Goal: Task Accomplishment & Management: Manage account settings

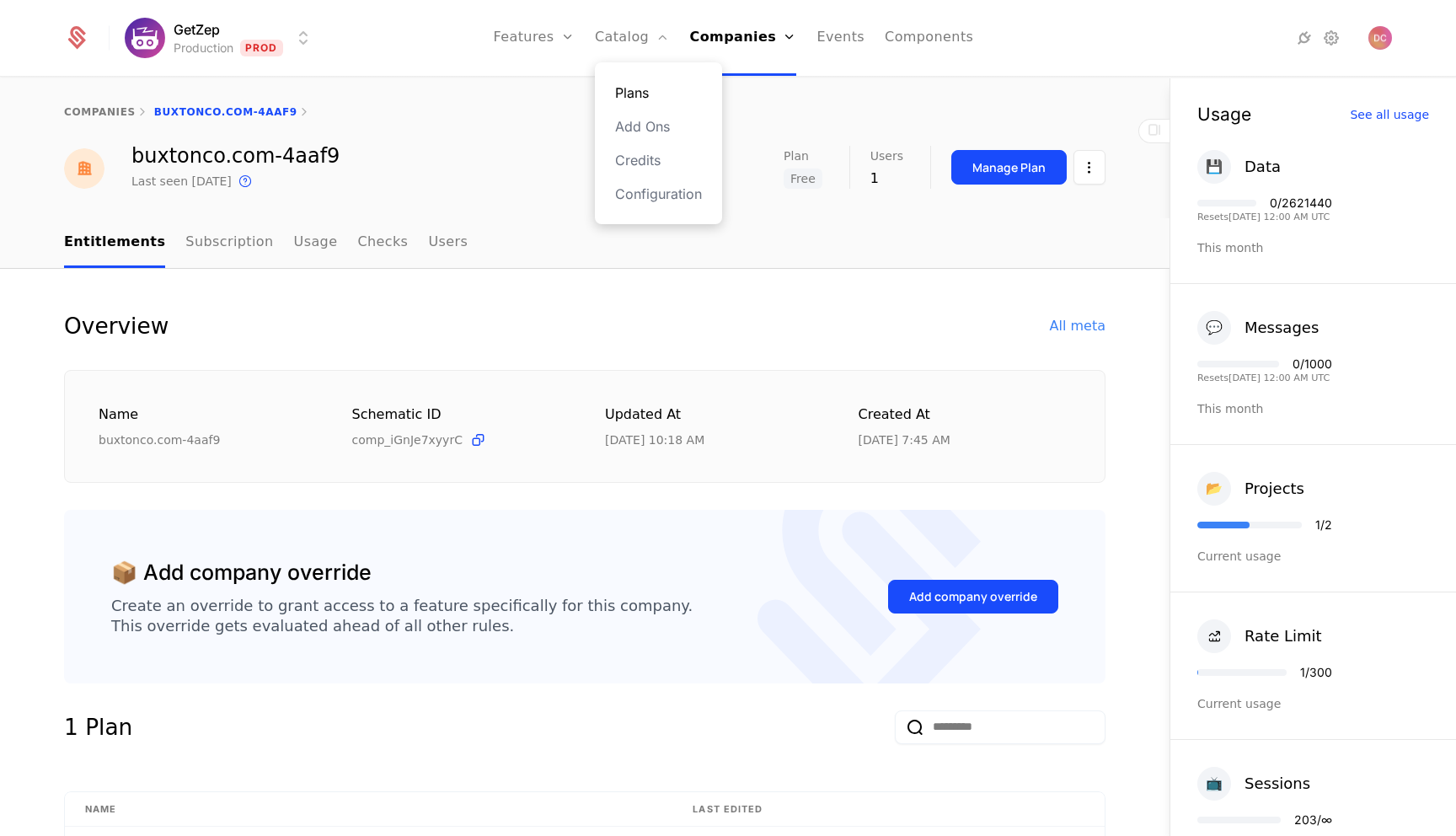
click at [642, 89] on link "Plans" at bounding box center [658, 93] width 87 height 20
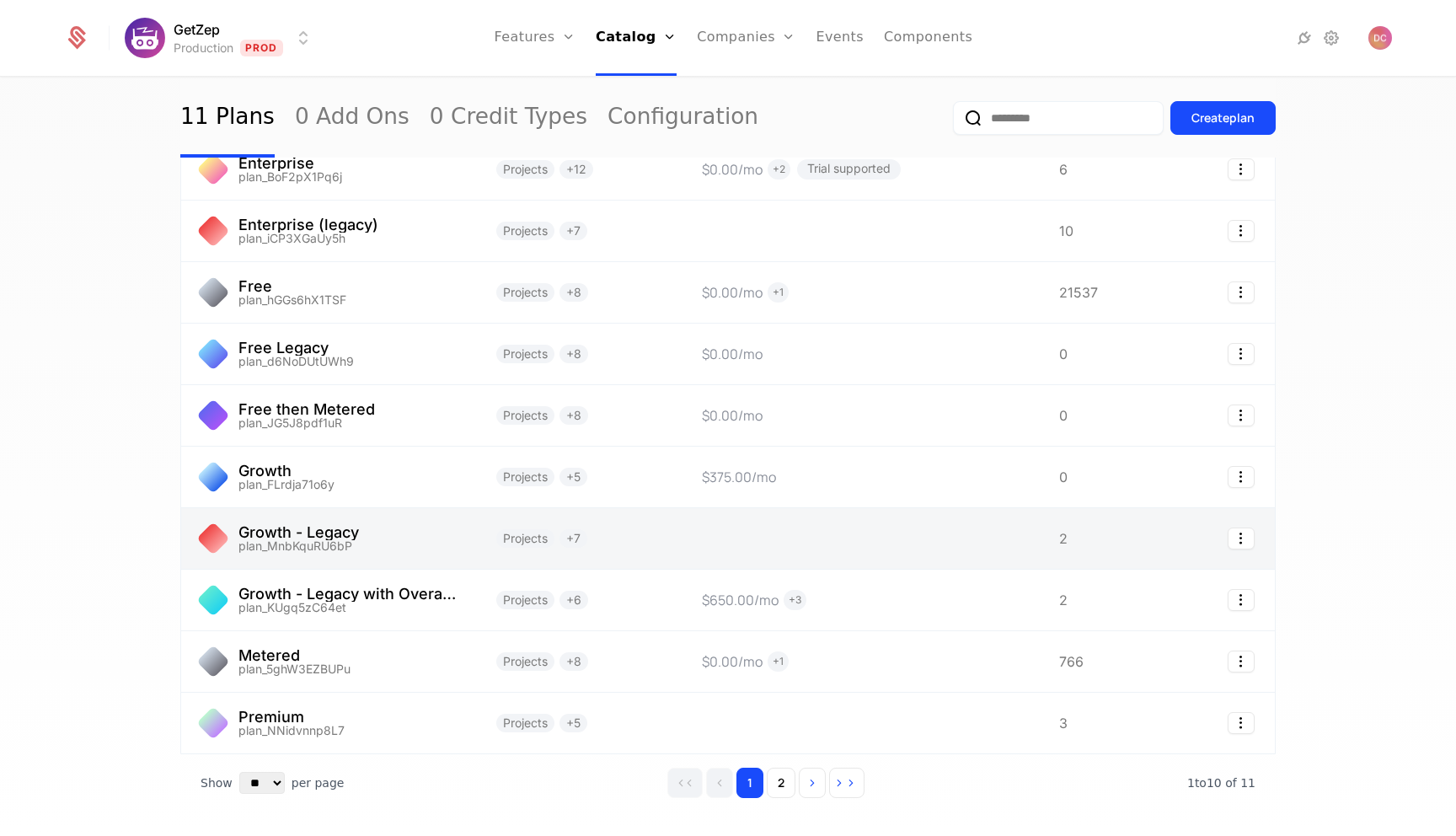
scroll to position [155, 0]
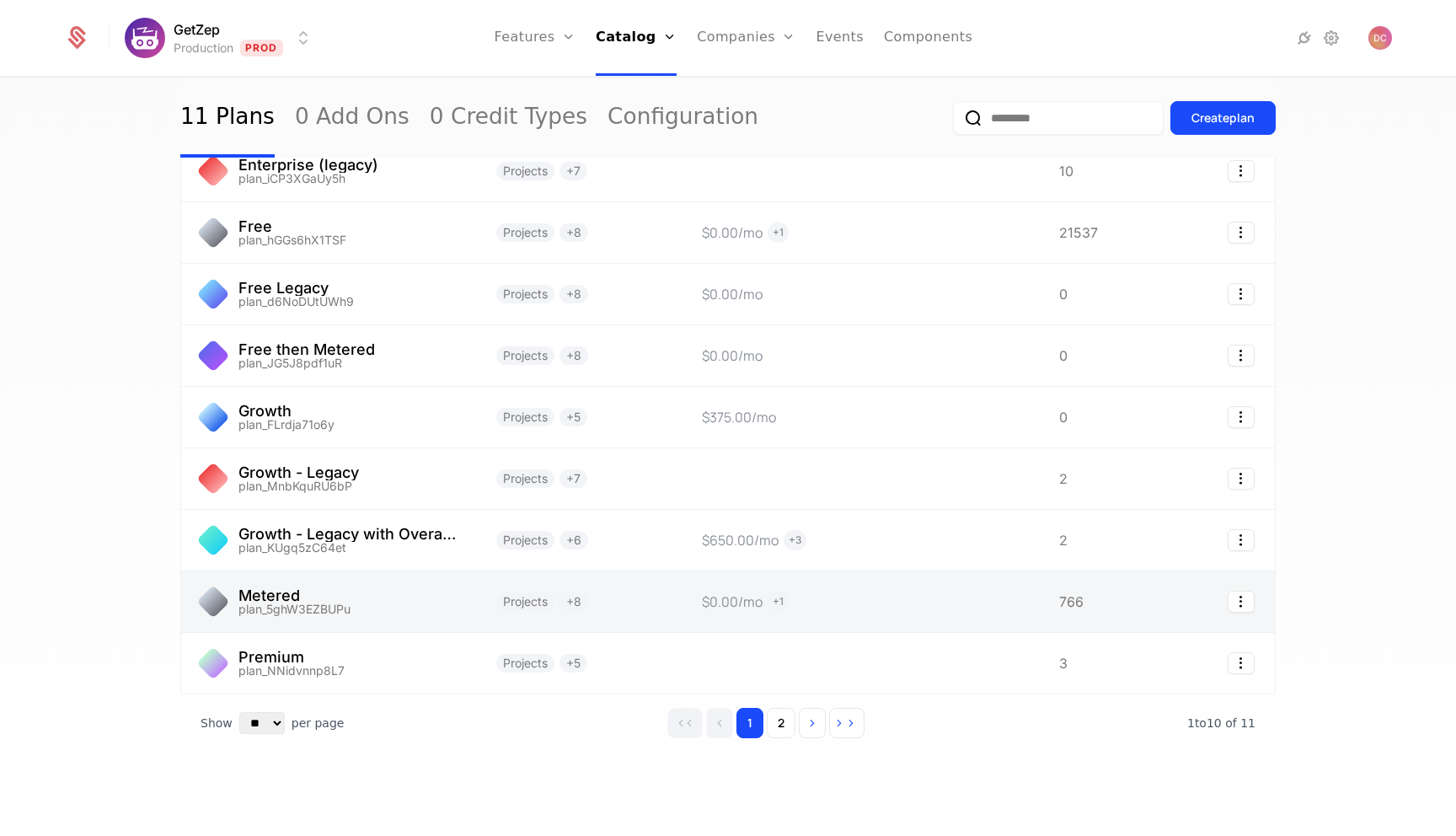
click at [324, 589] on link at bounding box center [329, 601] width 295 height 60
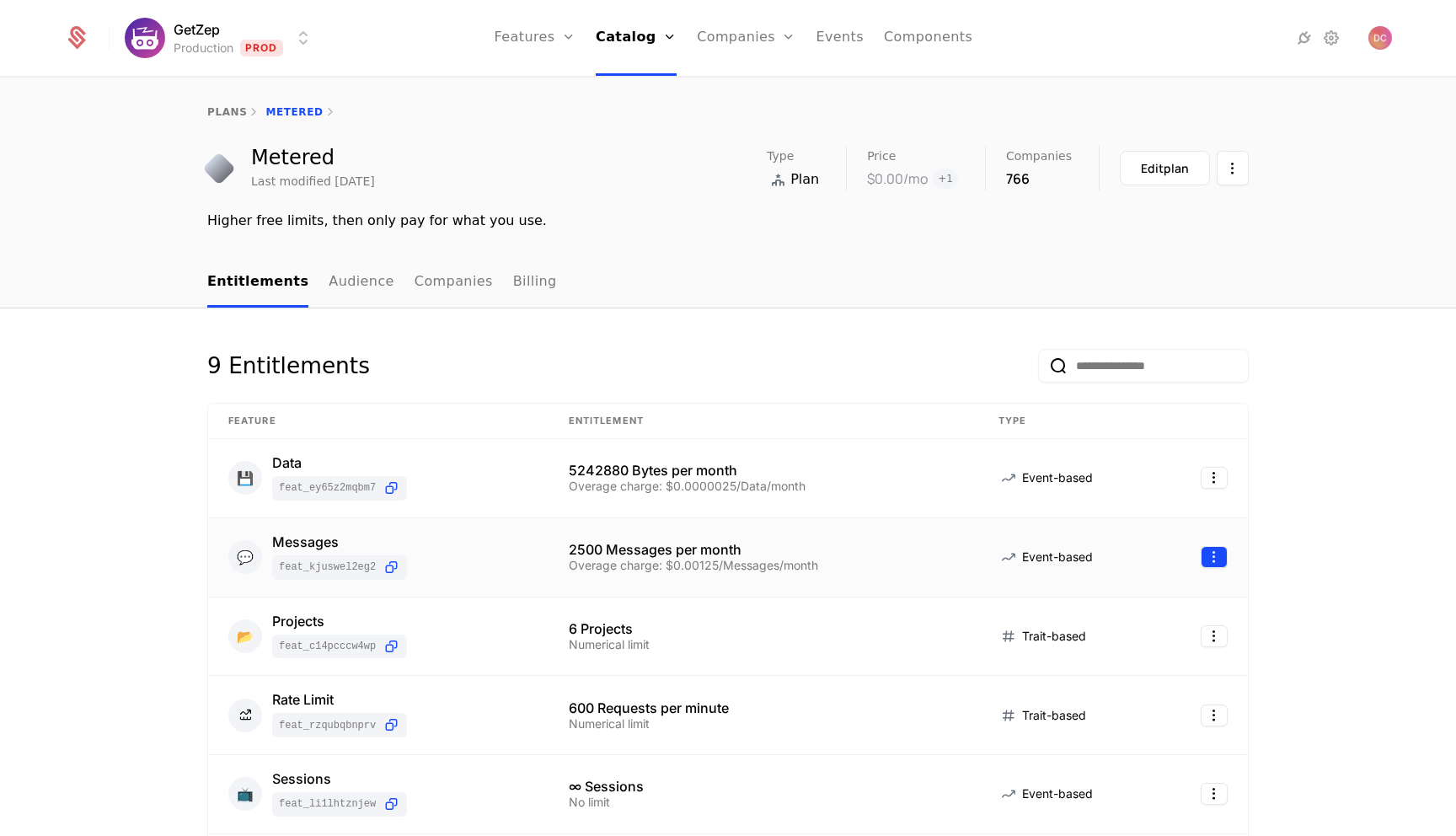
click at [1214, 557] on html "GetZep Production Prod Features Features Flags Catalog Plans Add Ons Credits Co…" at bounding box center [728, 418] width 1456 height 836
click at [1099, 633] on div "Edit" at bounding box center [1093, 638] width 30 height 24
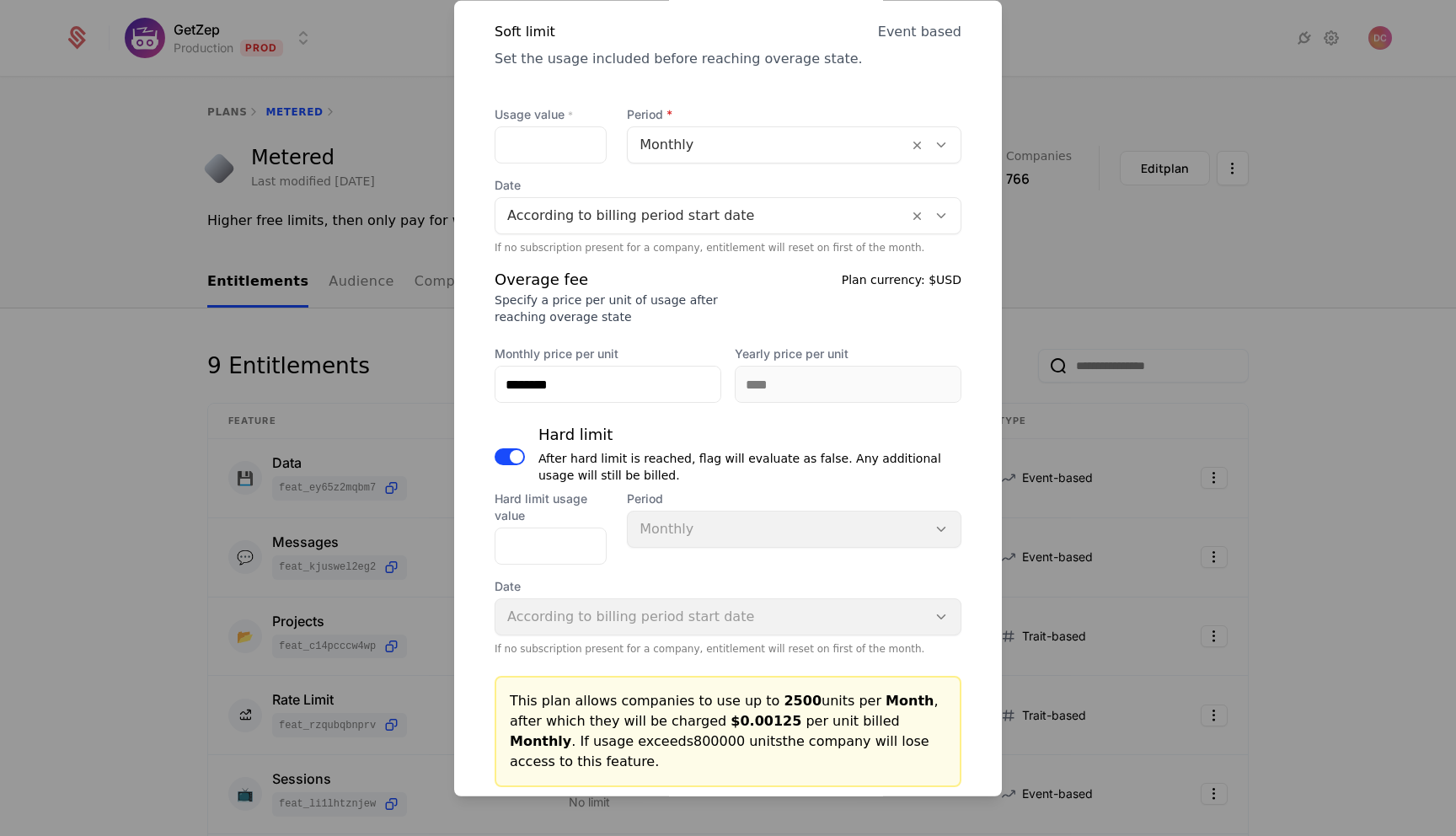
scroll to position [788, 0]
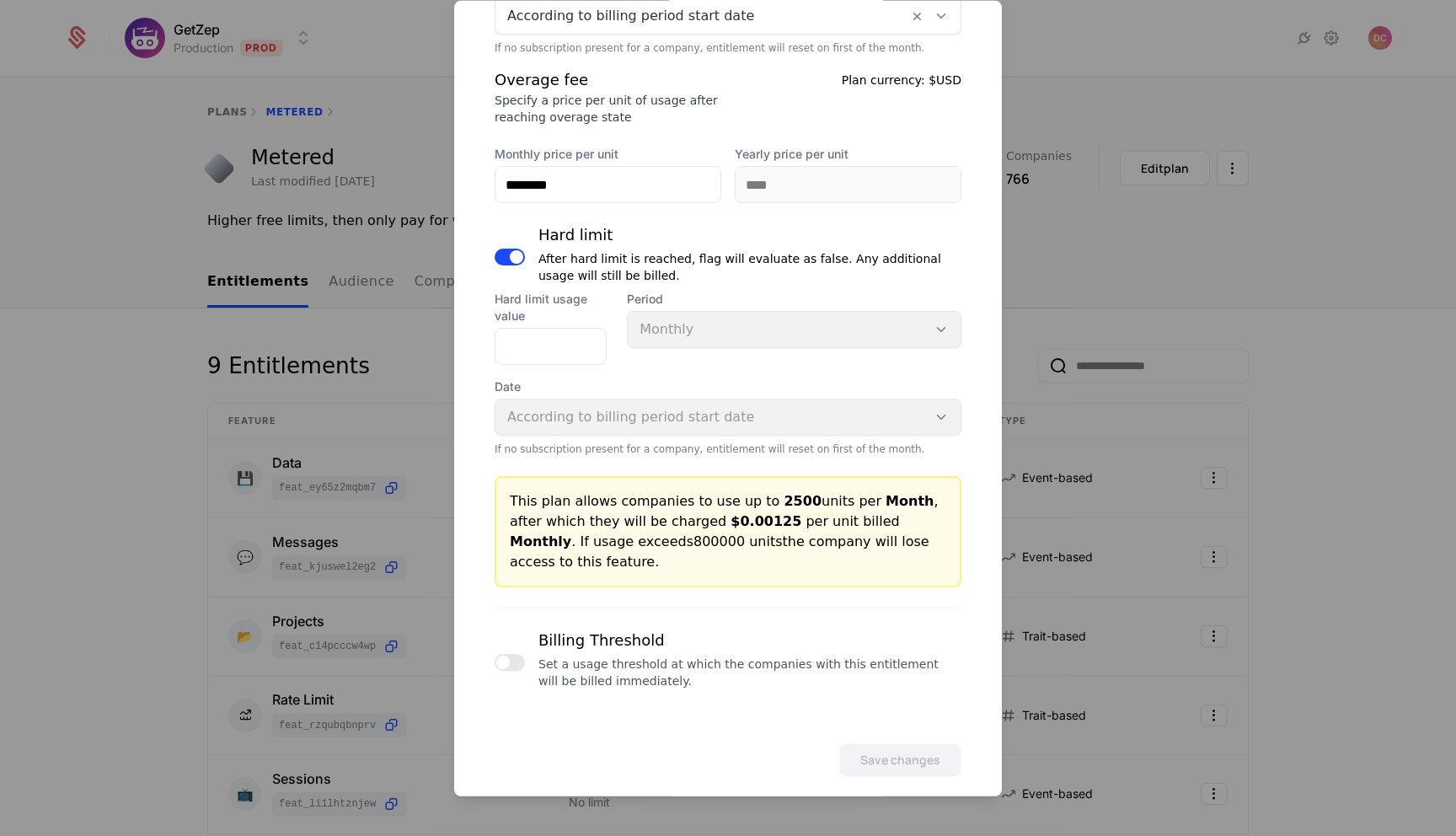
click at [511, 654] on button "button" at bounding box center [510, 662] width 31 height 17
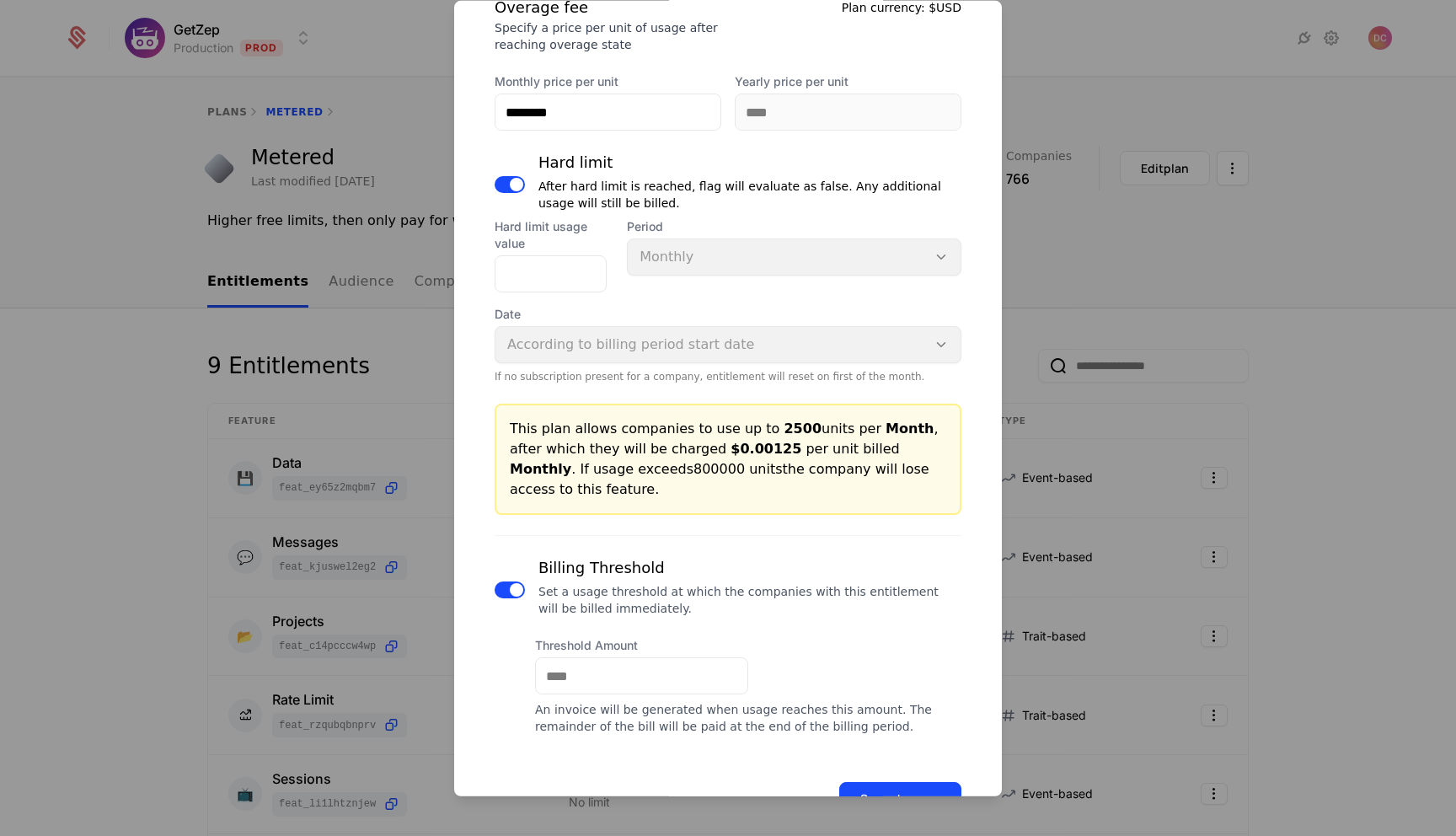
scroll to position [900, 0]
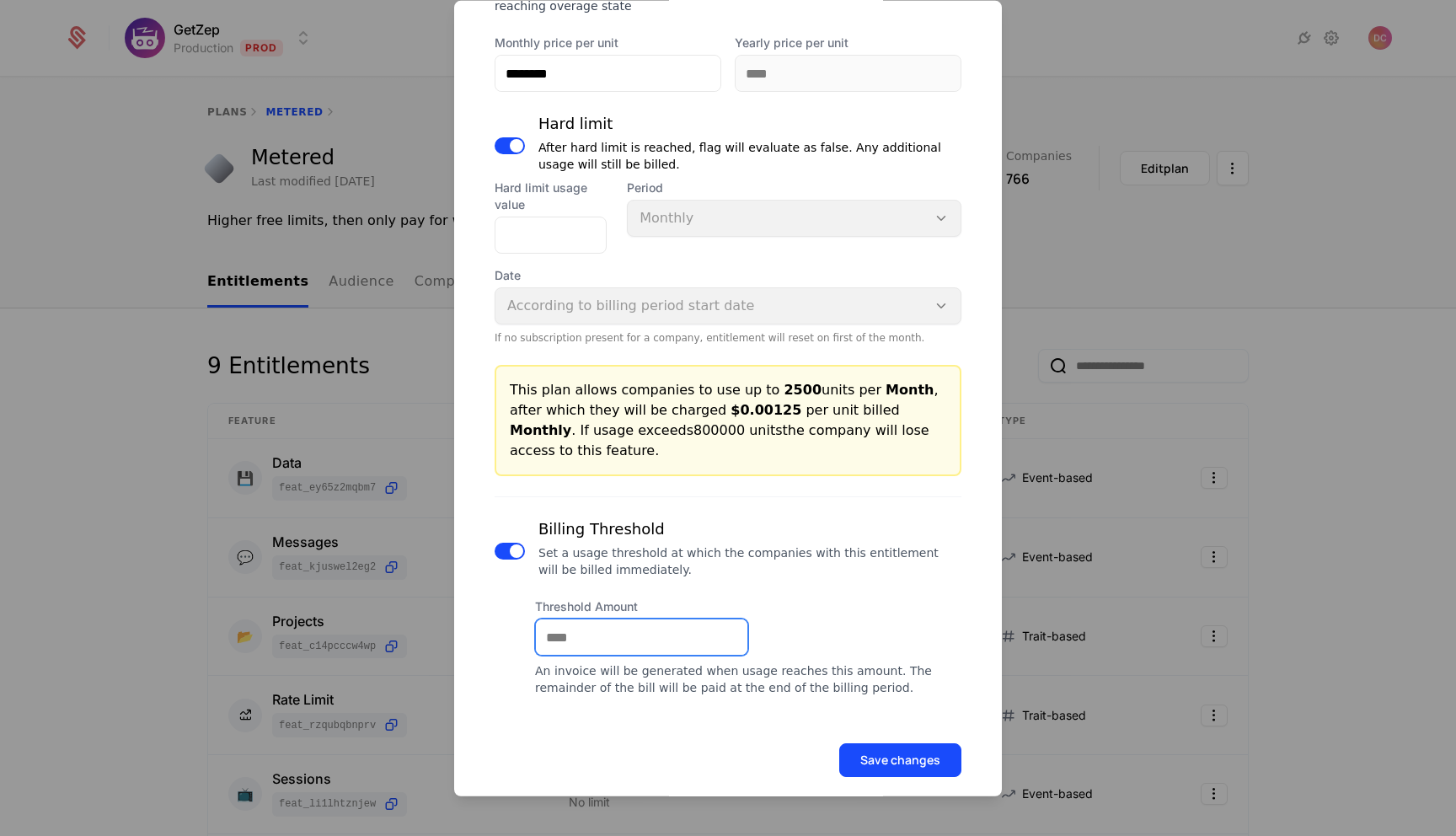
click at [609, 619] on input "Threshold Amount" at bounding box center [641, 637] width 211 height 36
type input "***"
click at [903, 743] on button "Save changes" at bounding box center [899, 760] width 122 height 34
